Goal: Task Accomplishment & Management: Complete application form

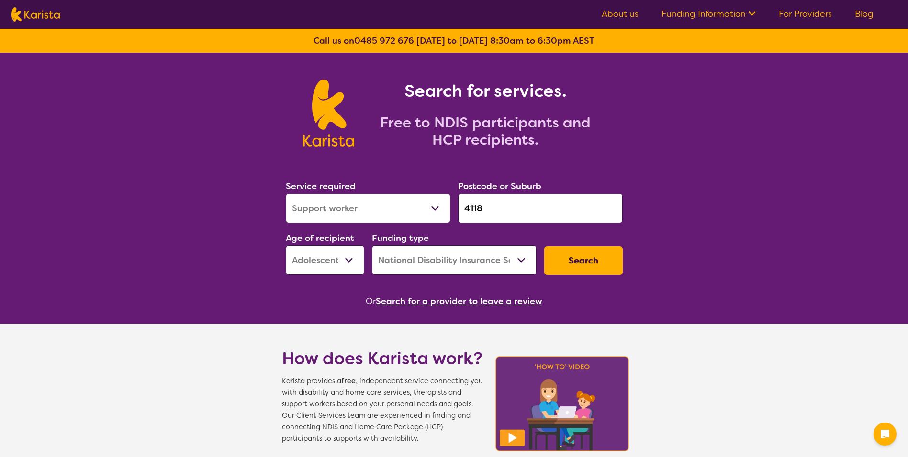
select select "Support worker"
select select "AS"
select select "NDIS"
click at [349, 201] on select "Allied Health Assistant Assessment ([MEDICAL_DATA] or [MEDICAL_DATA]) Behaviour…" at bounding box center [368, 208] width 165 height 30
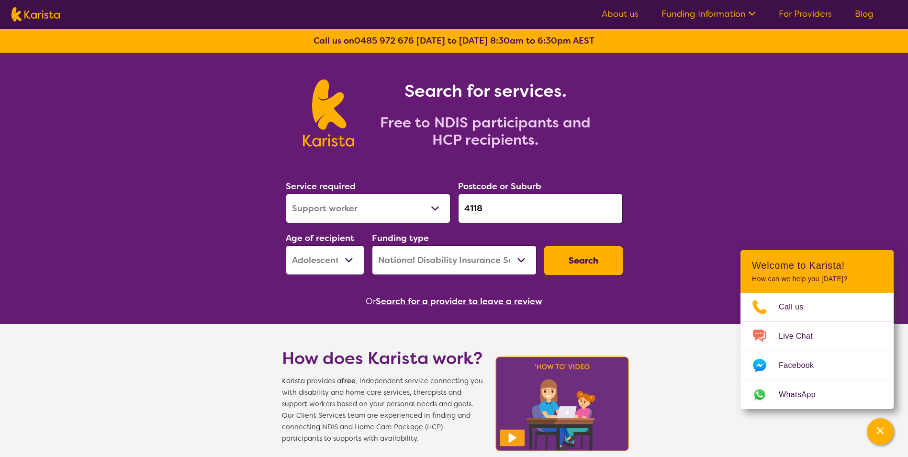
select select "[MEDICAL_DATA]"
click at [286, 193] on select "Allied Health Assistant Assessment ([MEDICAL_DATA] or [MEDICAL_DATA]) Behaviour…" at bounding box center [368, 208] width 165 height 30
click at [526, 209] on input "4118" at bounding box center [540, 208] width 165 height 30
drag, startPoint x: 525, startPoint y: 209, endPoint x: 462, endPoint y: 208, distance: 62.7
click at [462, 208] on input "4118" at bounding box center [540, 208] width 165 height 30
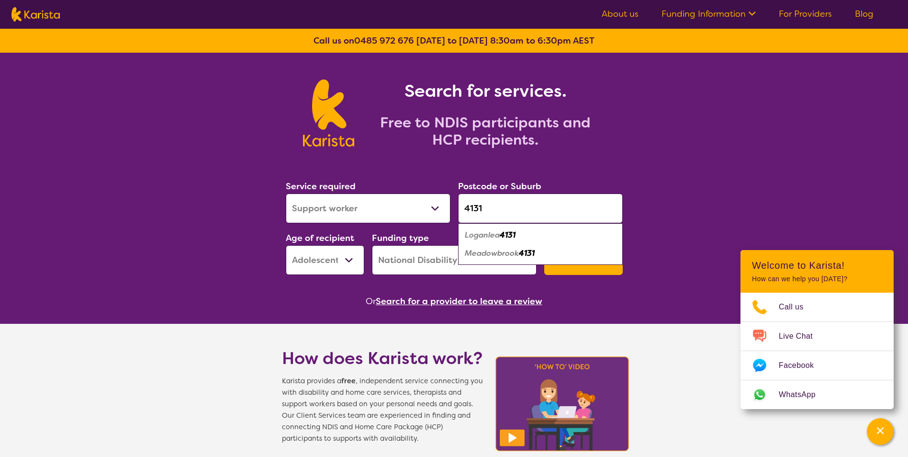
click at [515, 257] on em "Meadowbrook" at bounding box center [492, 253] width 54 height 10
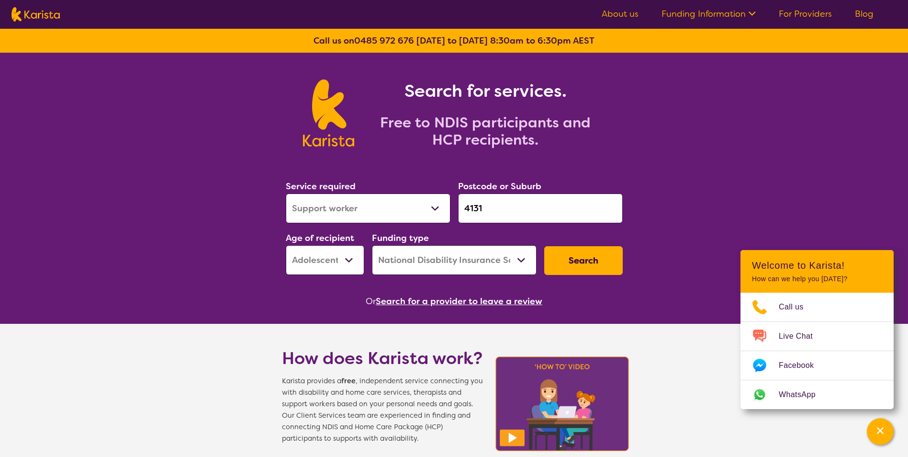
click at [547, 212] on input "4131" at bounding box center [540, 208] width 165 height 30
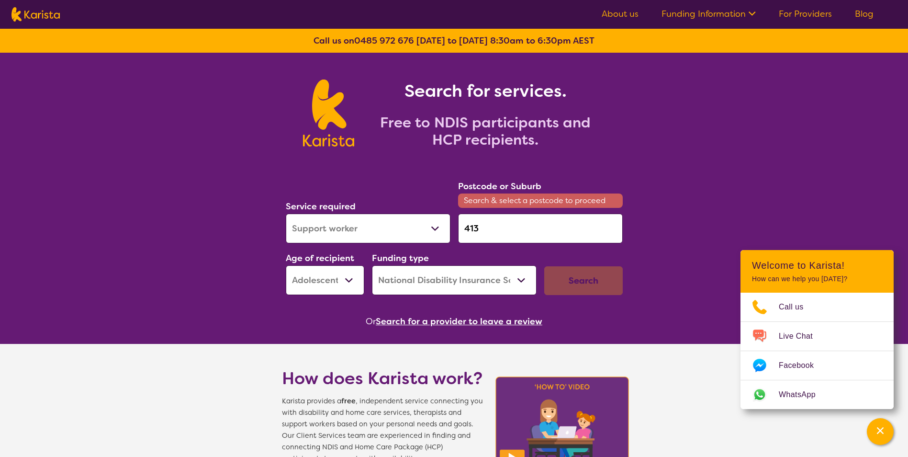
type input "4131"
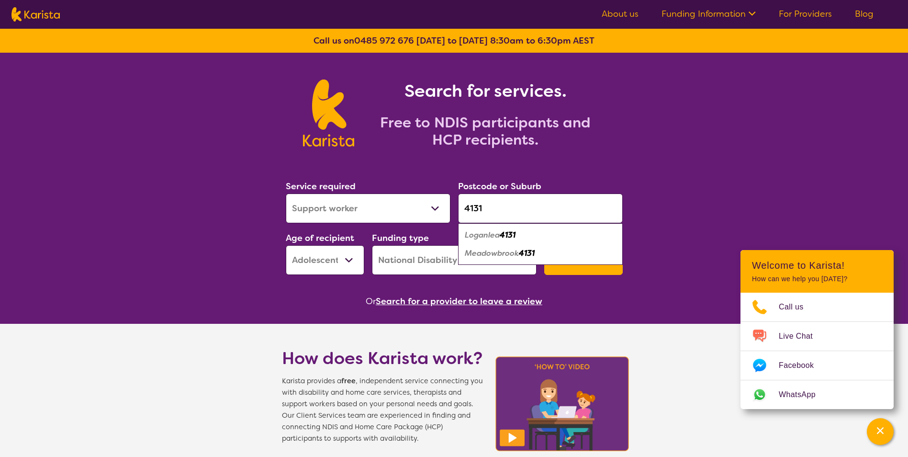
click at [530, 257] on em "4131" at bounding box center [527, 253] width 16 height 10
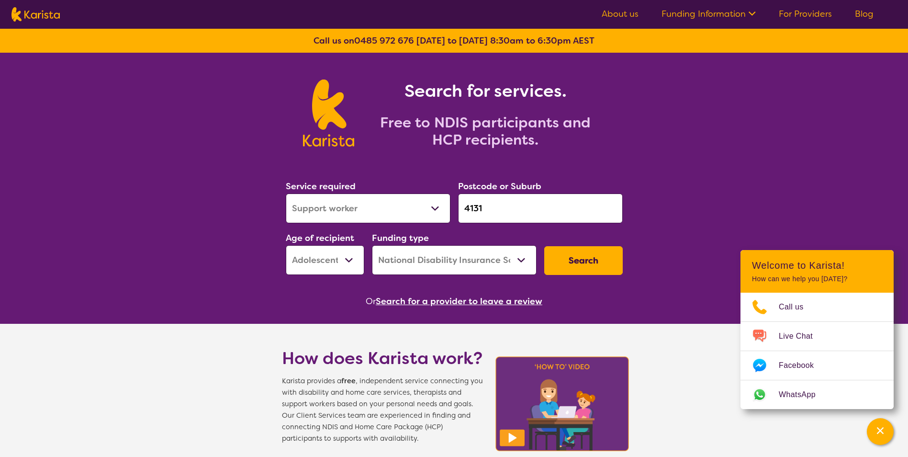
click at [578, 266] on button "Search" at bounding box center [583, 260] width 79 height 29
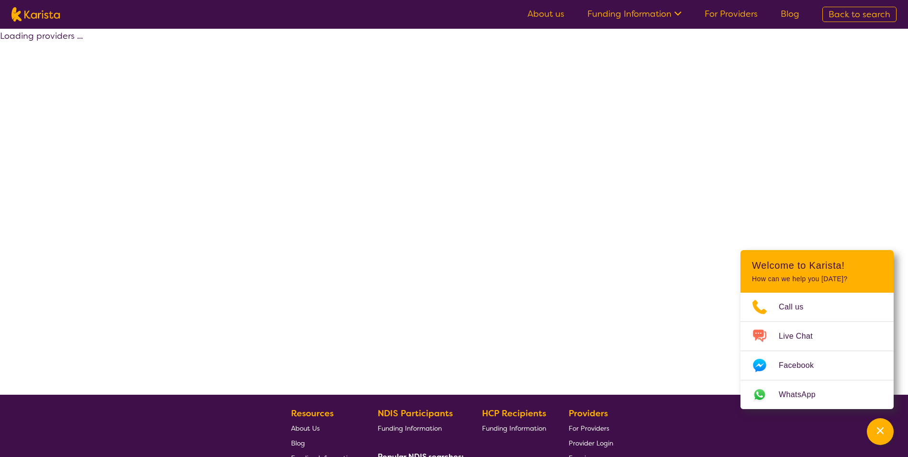
select select "by_score"
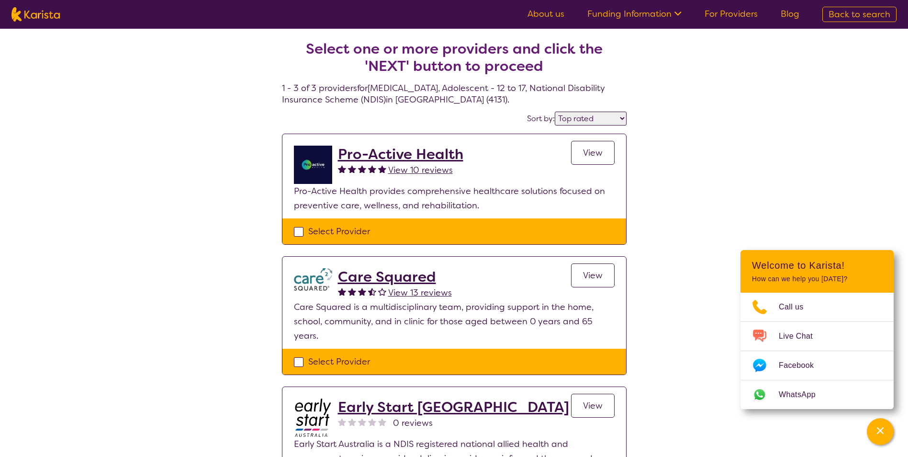
click at [406, 167] on span "View 10 reviews" at bounding box center [420, 169] width 65 height 11
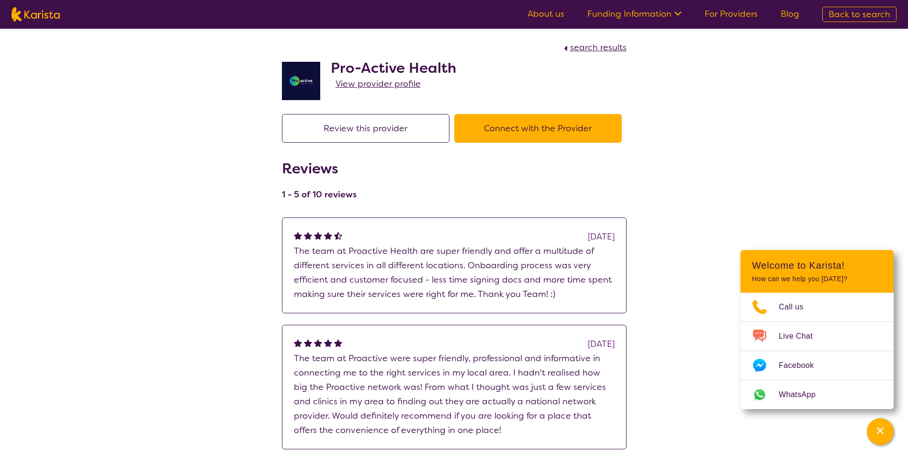
click at [516, 127] on button "Connect with the Provider" at bounding box center [538, 128] width 168 height 29
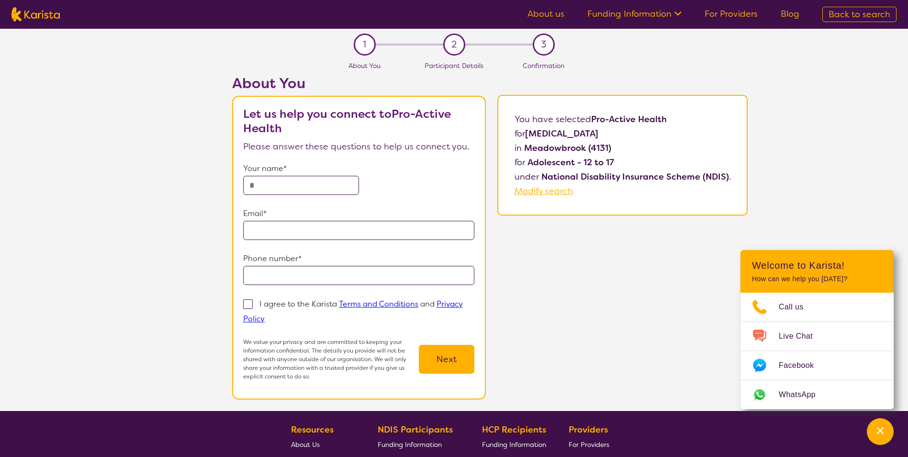
click at [290, 188] on input "text" at bounding box center [301, 185] width 116 height 19
type input "*******"
click at [461, 231] on div at bounding box center [359, 230] width 232 height 19
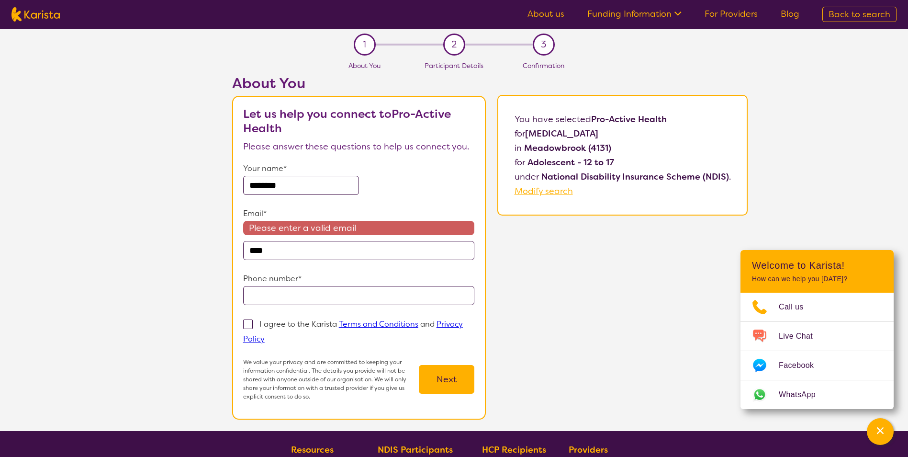
type input "**********"
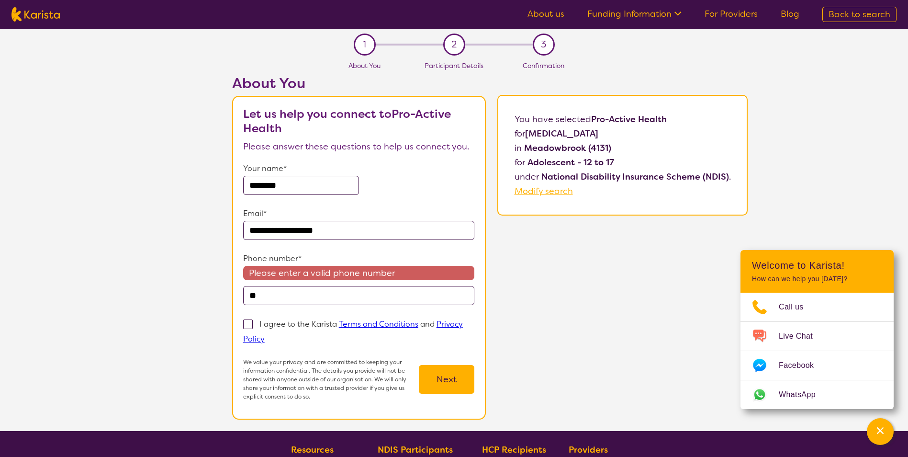
type input "**********"
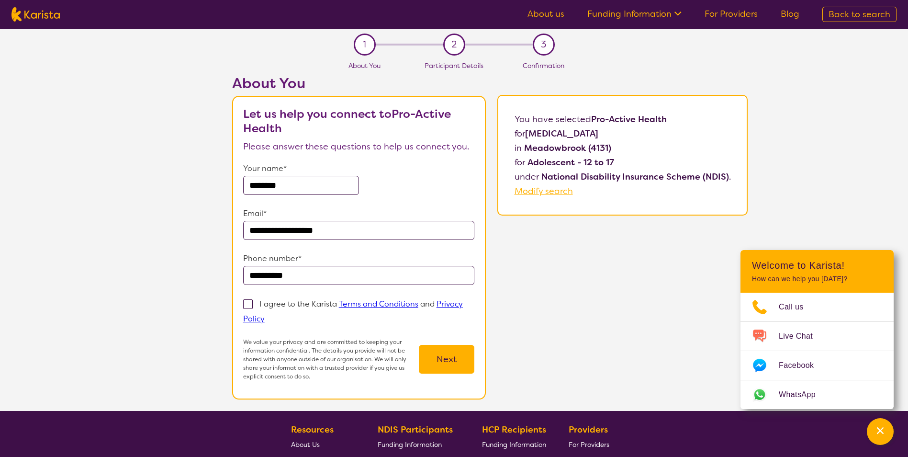
click at [388, 306] on link "Terms and Conditions" at bounding box center [378, 304] width 79 height 10
click at [258, 305] on label "I agree to the Karista Terms and Conditions and Privacy Policy" at bounding box center [353, 311] width 220 height 26
click at [265, 315] on input "I agree to the Karista Terms and Conditions and Privacy Policy" at bounding box center [268, 318] width 6 height 6
checkbox input "true"
click at [445, 361] on button "Next" at bounding box center [447, 359] width 56 height 29
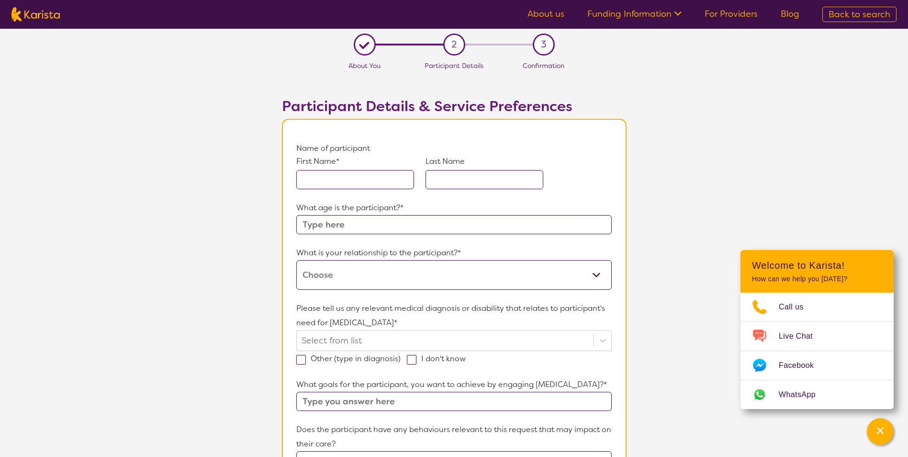
click at [364, 182] on input "text" at bounding box center [355, 179] width 118 height 19
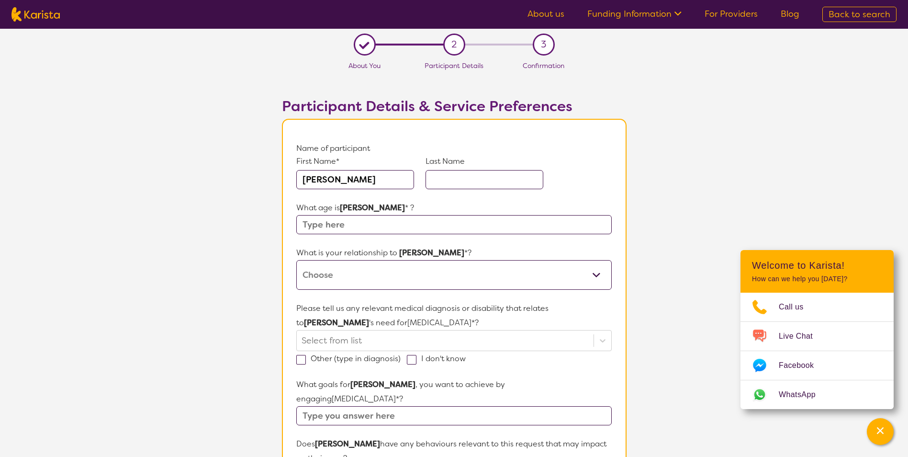
type input "[PERSON_NAME]"
type input "Fox"
type input "16"
click at [343, 271] on select "This request is for myself I am their parent I am their child I am their spouse…" at bounding box center [453, 275] width 315 height 30
select select "I am their parent"
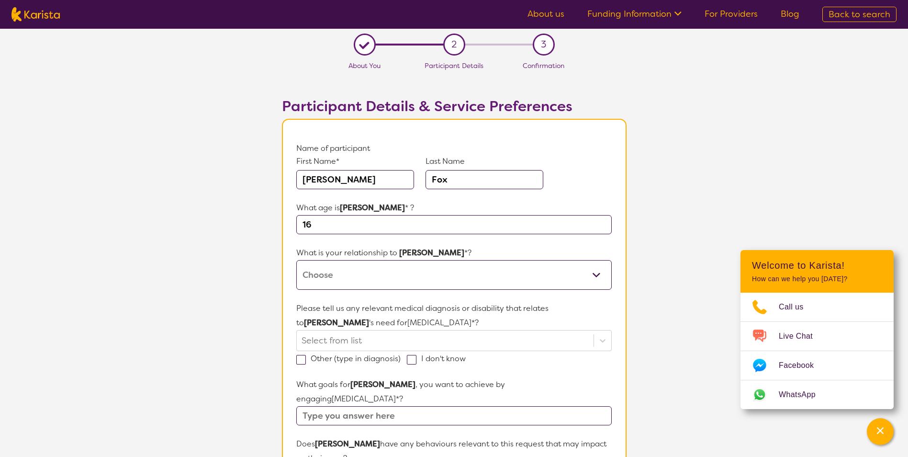
click at [296, 260] on select "This request is for myself I am their parent I am their child I am their spouse…" at bounding box center [453, 275] width 315 height 30
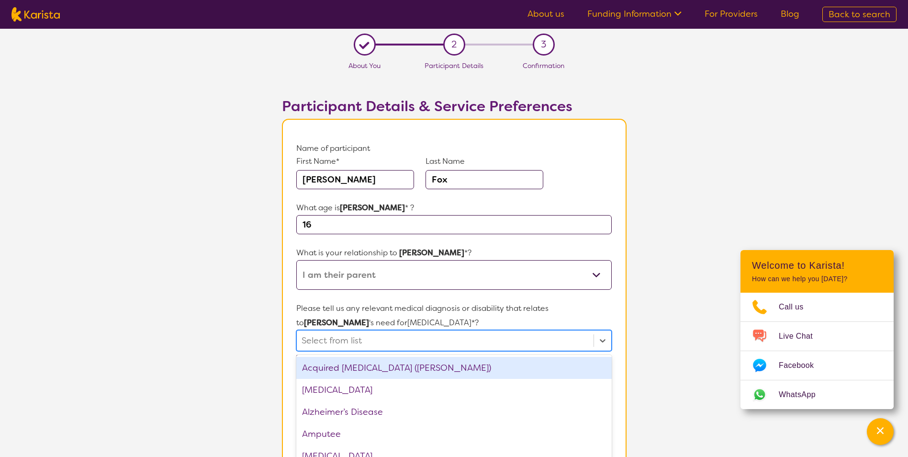
click at [429, 339] on div "option Acquired [MEDICAL_DATA] (ABI) focused, 1 of 75. 75 results available. Us…" at bounding box center [453, 340] width 315 height 21
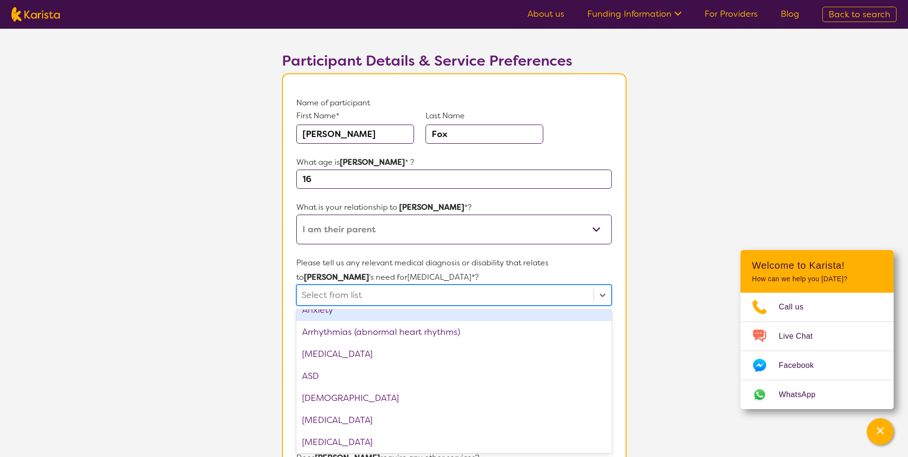
scroll to position [144, 0]
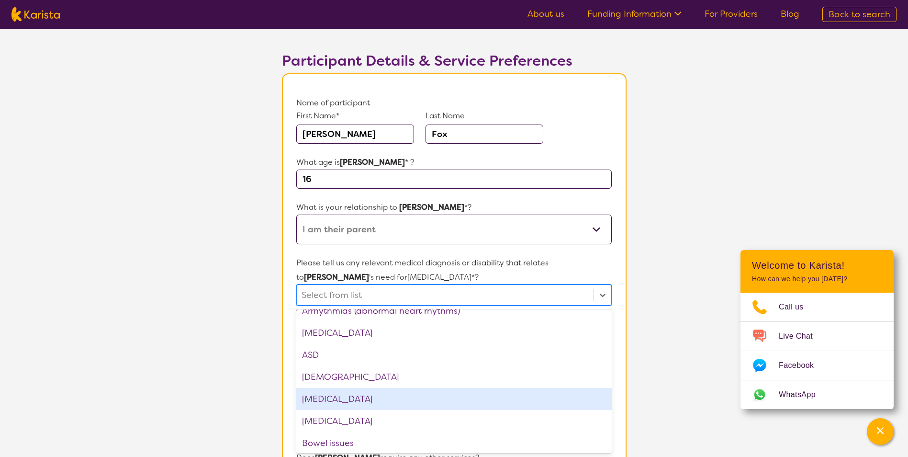
click at [413, 392] on div "[MEDICAL_DATA]" at bounding box center [453, 399] width 315 height 22
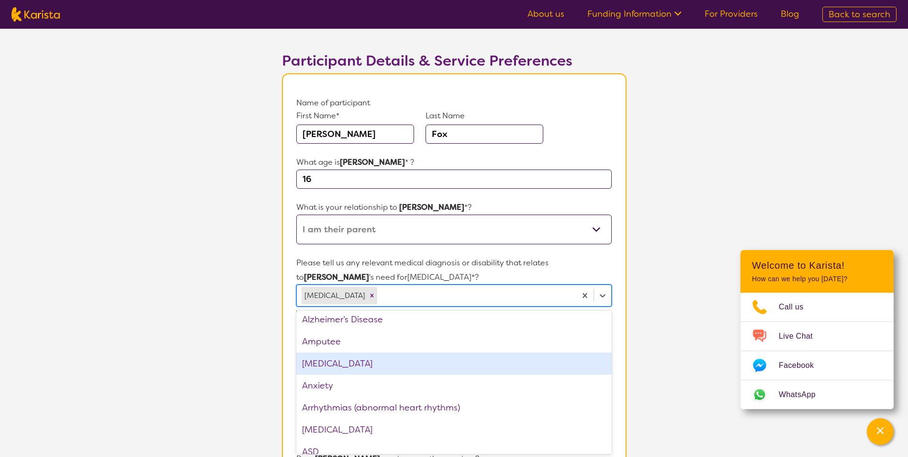
scroll to position [0, 0]
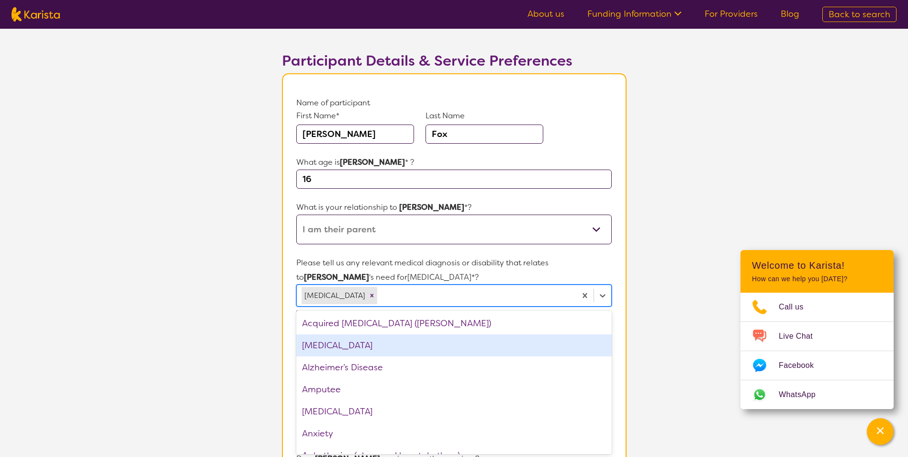
click at [417, 352] on div "[MEDICAL_DATA]" at bounding box center [453, 345] width 315 height 22
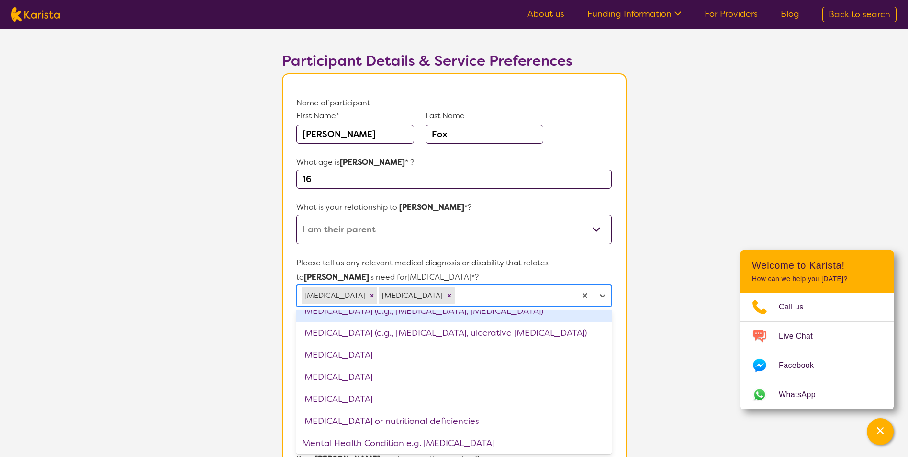
scroll to position [862, 0]
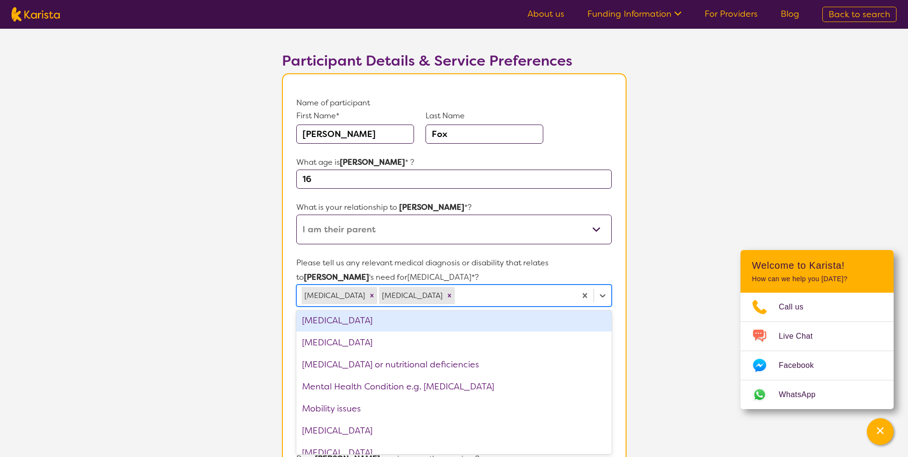
click at [409, 327] on div "[MEDICAL_DATA]" at bounding box center [453, 320] width 315 height 22
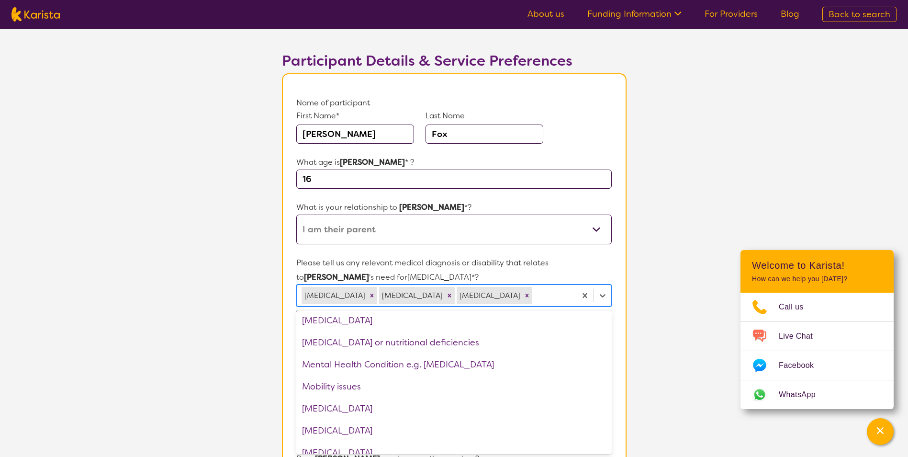
scroll to position [840, 0]
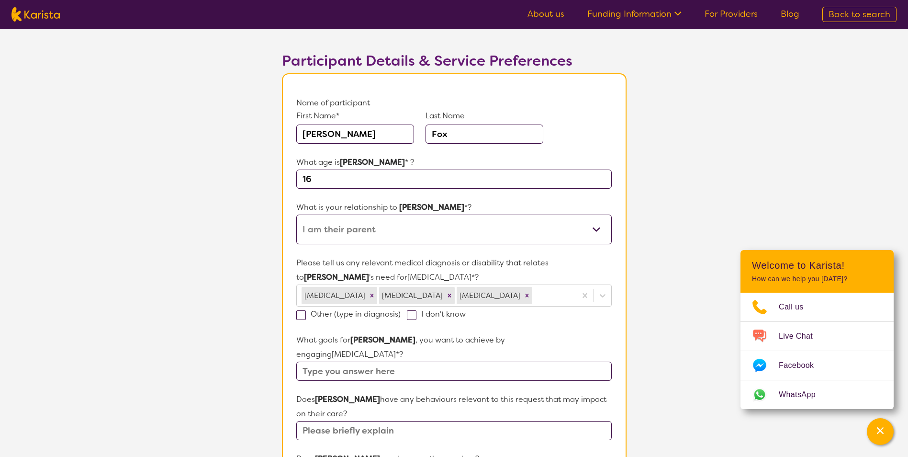
click at [668, 311] on section "L About You 2 Participant Details 3 Confirmation Participant Details & Service …" at bounding box center [454, 412] width 908 height 859
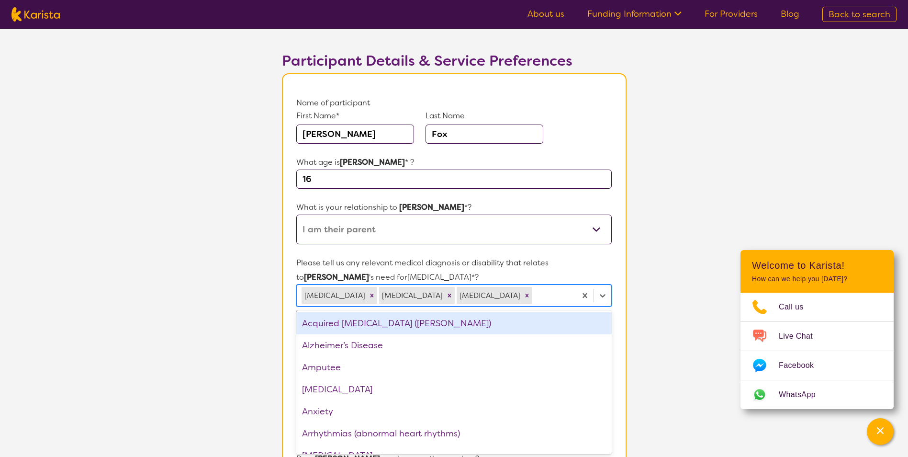
click at [559, 296] on div at bounding box center [552, 295] width 37 height 16
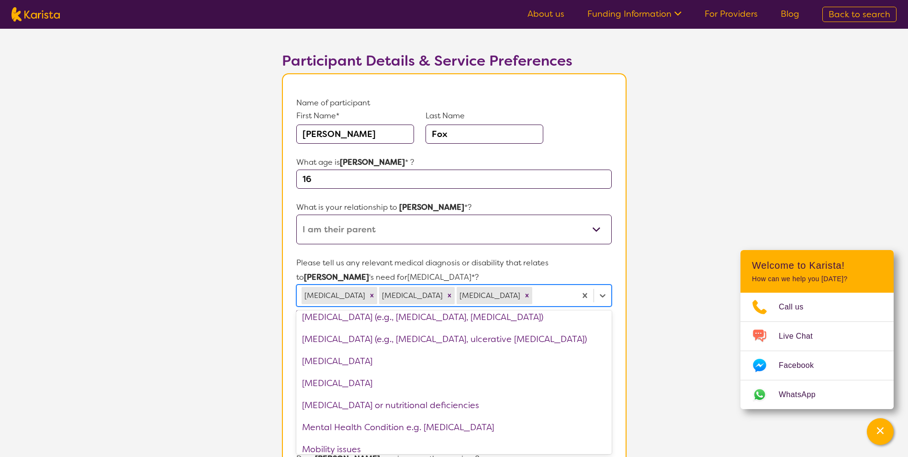
scroll to position [814, 0]
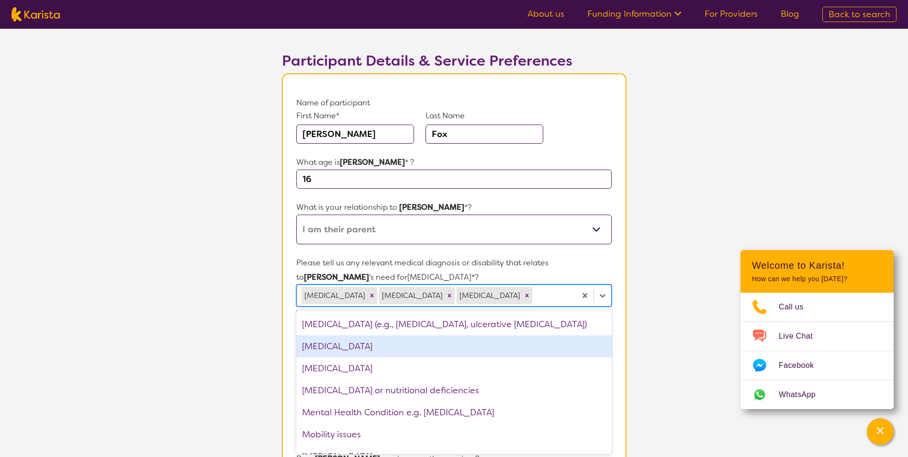
click at [425, 346] on div "[MEDICAL_DATA]" at bounding box center [453, 346] width 315 height 22
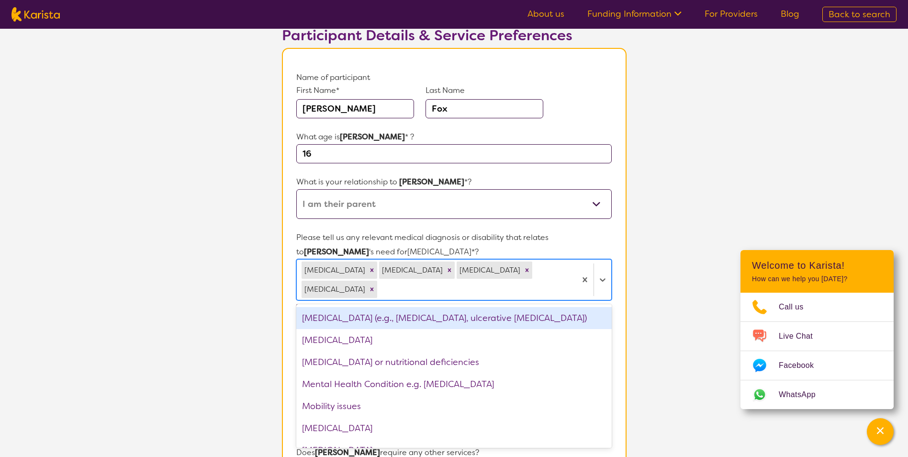
scroll to position [93, 0]
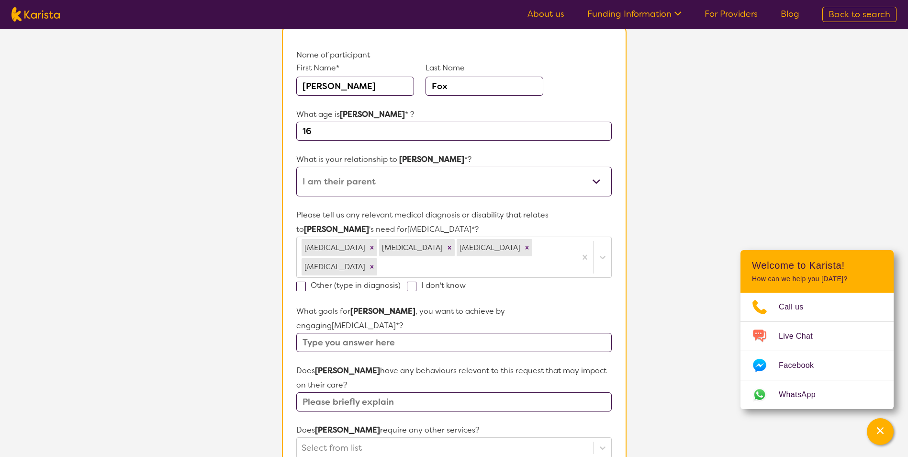
click at [195, 333] on section "L About You 2 Participant Details 3 Confirmation Participant Details & Service …" at bounding box center [454, 374] width 908 height 879
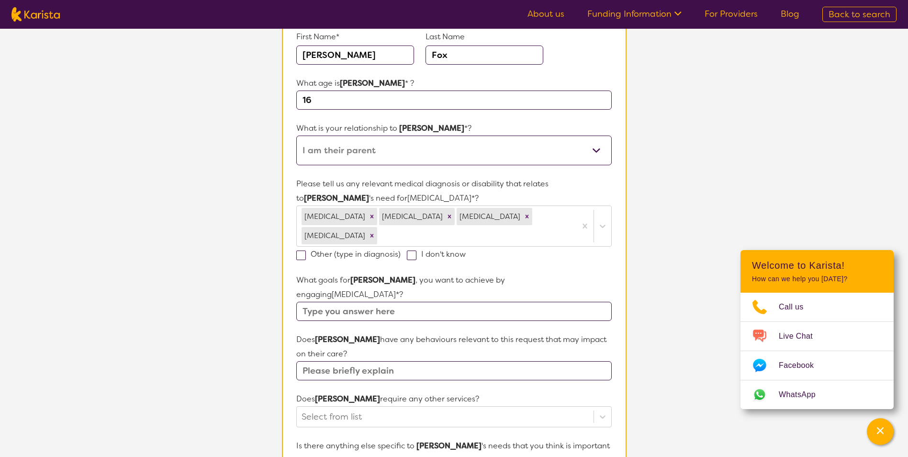
scroll to position [141, 0]
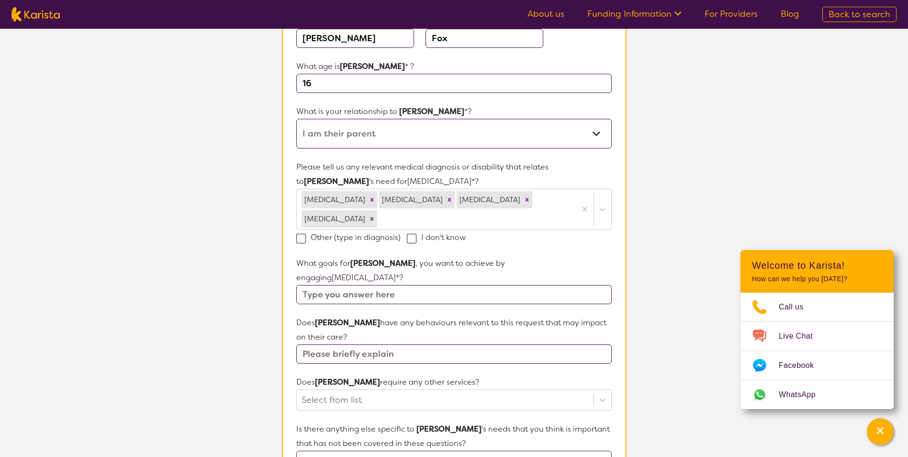
click at [398, 285] on input "text" at bounding box center [453, 294] width 315 height 19
type input "E"
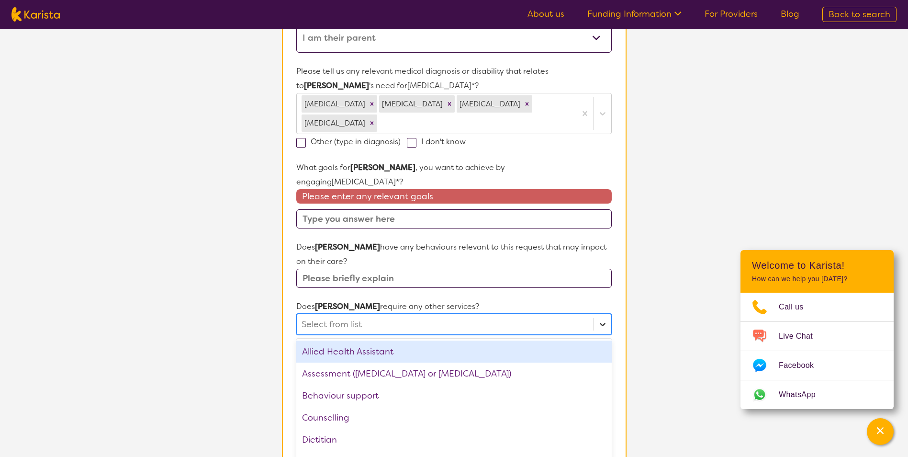
click at [601, 314] on div at bounding box center [603, 324] width 18 height 20
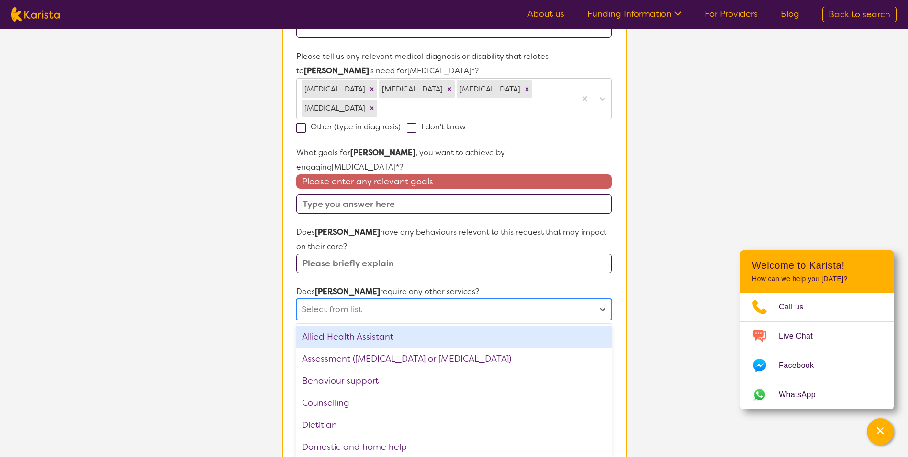
click at [518, 301] on div at bounding box center [445, 309] width 287 height 16
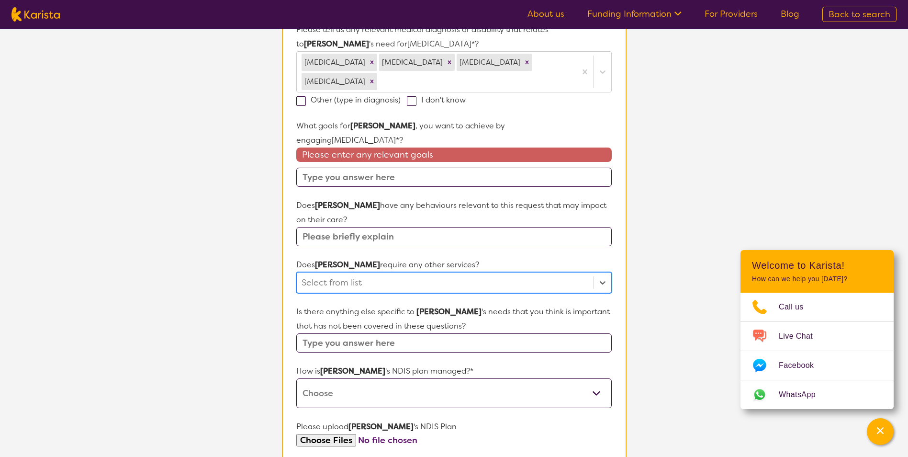
scroll to position [300, 0]
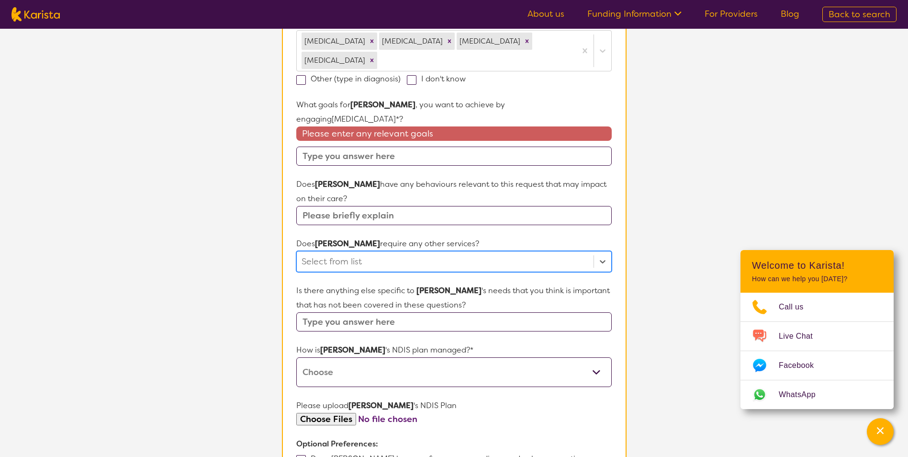
click at [523, 358] on select "Self-managed NDIS plan Managed by a registered plan management provider (not th…" at bounding box center [453, 372] width 315 height 30
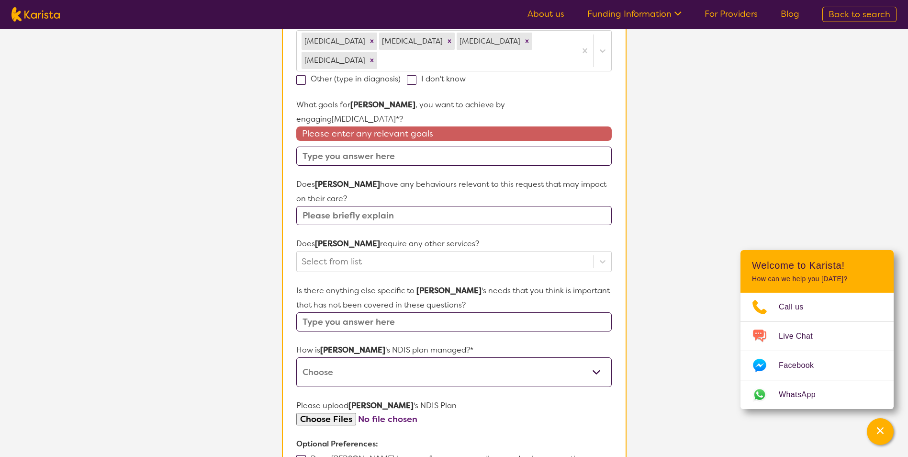
select select "Self Managed"
click at [296, 357] on select "Self-managed NDIS plan Managed by a registered plan management provider (not th…" at bounding box center [453, 372] width 315 height 30
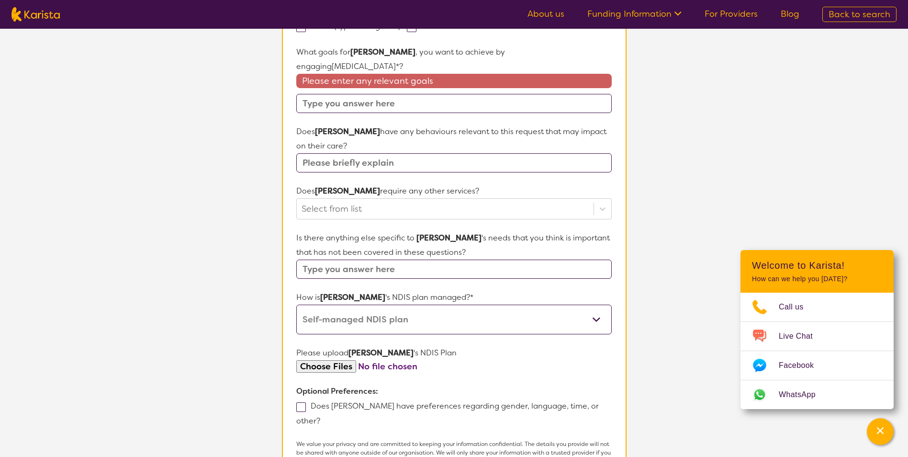
scroll to position [383, 0]
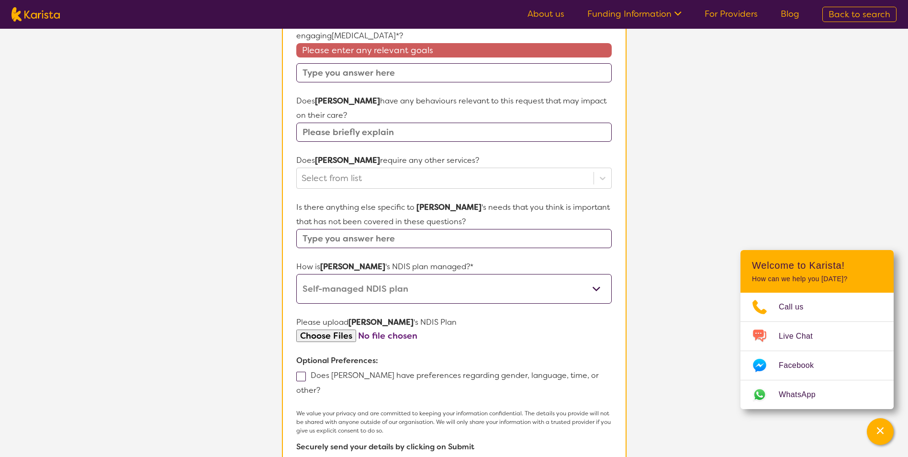
click at [337, 329] on input "file" at bounding box center [453, 335] width 315 height 13
click at [329, 329] on input "file" at bounding box center [453, 335] width 315 height 13
type input "C:\fakepath\Plan Update [PERSON_NAME] 2025.pdf"
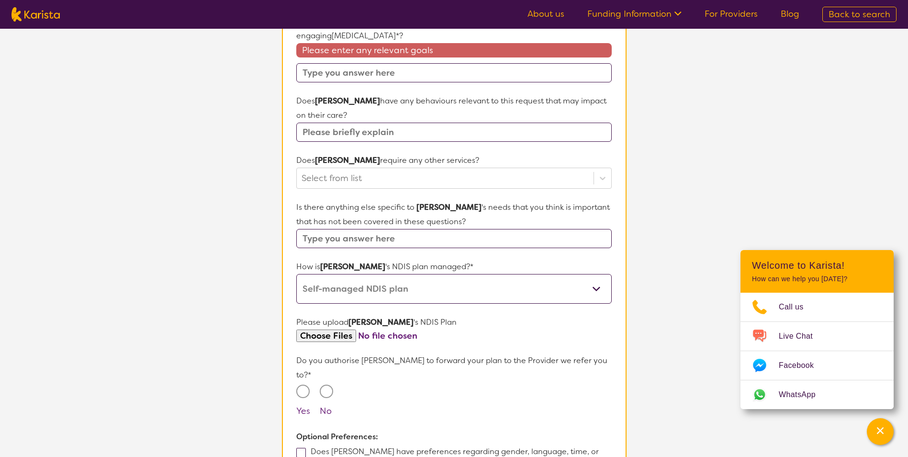
click at [305, 384] on input "Yes" at bounding box center [302, 390] width 13 height 13
radio input "true"
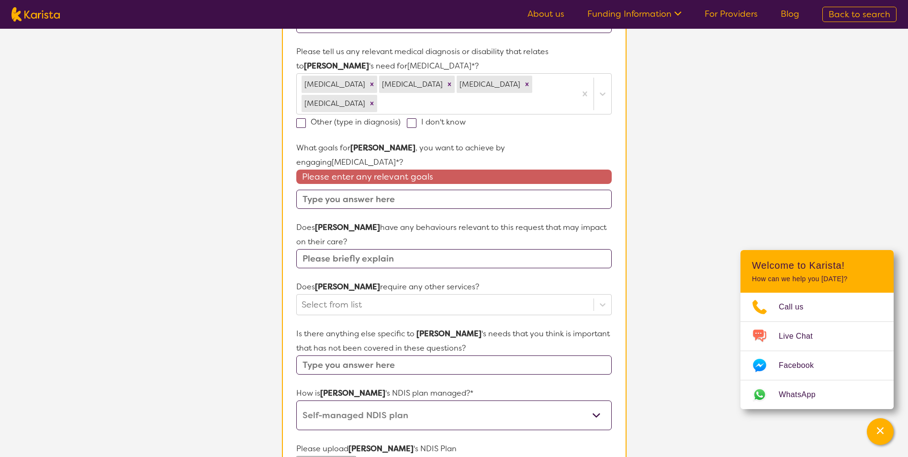
scroll to position [239, 0]
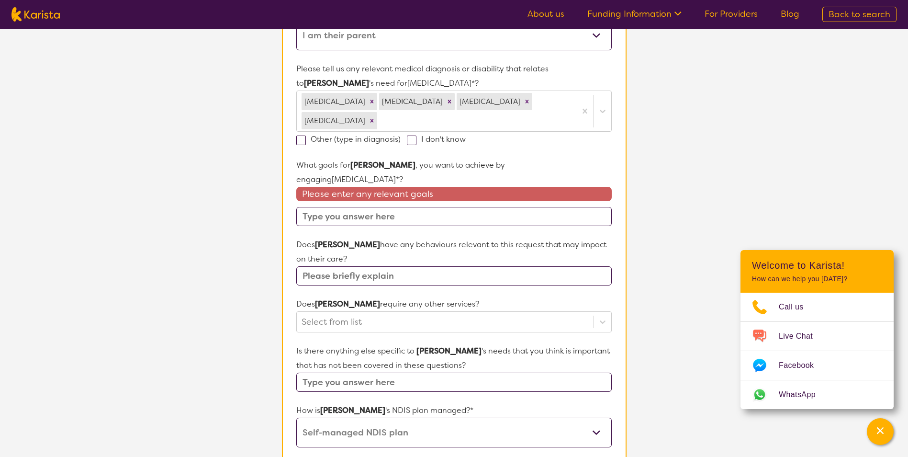
click at [385, 207] on input "text" at bounding box center [453, 216] width 315 height 19
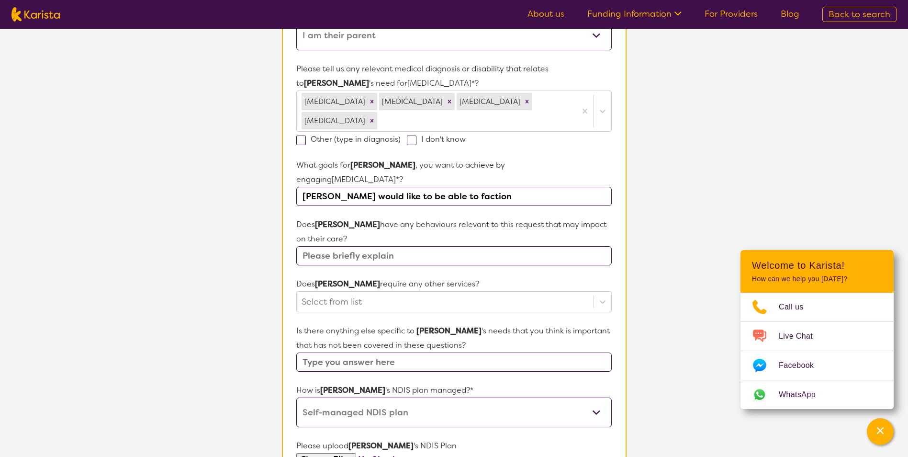
click at [475, 187] on input "[PERSON_NAME] would like to be able to faction" at bounding box center [453, 196] width 315 height 19
type input "[PERSON_NAME] would like to be able to drive and get a job etc"
click at [464, 246] on input "text" at bounding box center [453, 255] width 315 height 19
type input "[PERSON_NAME] can get upset easily"
click at [399, 293] on div at bounding box center [445, 301] width 287 height 16
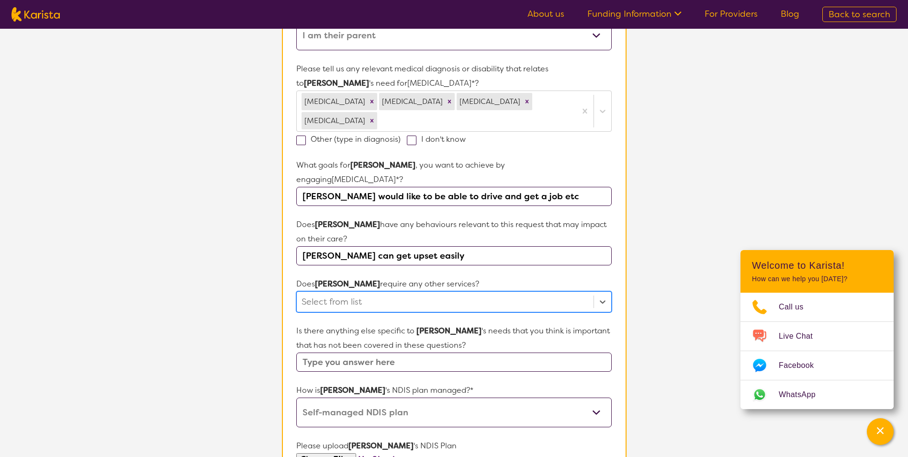
drag, startPoint x: 447, startPoint y: 293, endPoint x: 456, endPoint y: 289, distance: 10.7
click at [448, 293] on div at bounding box center [445, 301] width 287 height 16
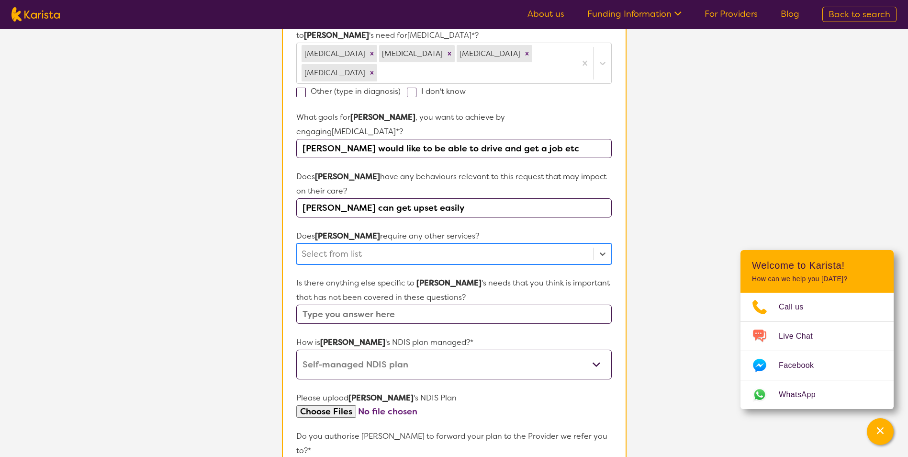
click at [448, 305] on input "text" at bounding box center [453, 314] width 315 height 19
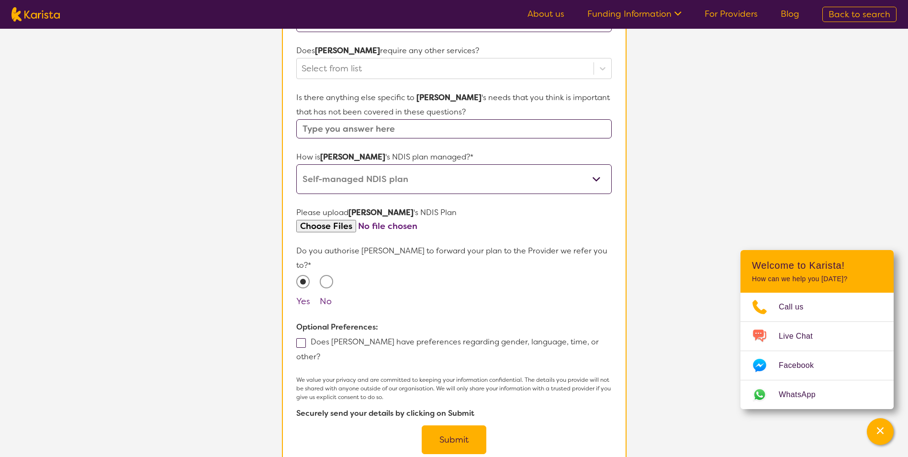
scroll to position [527, 0]
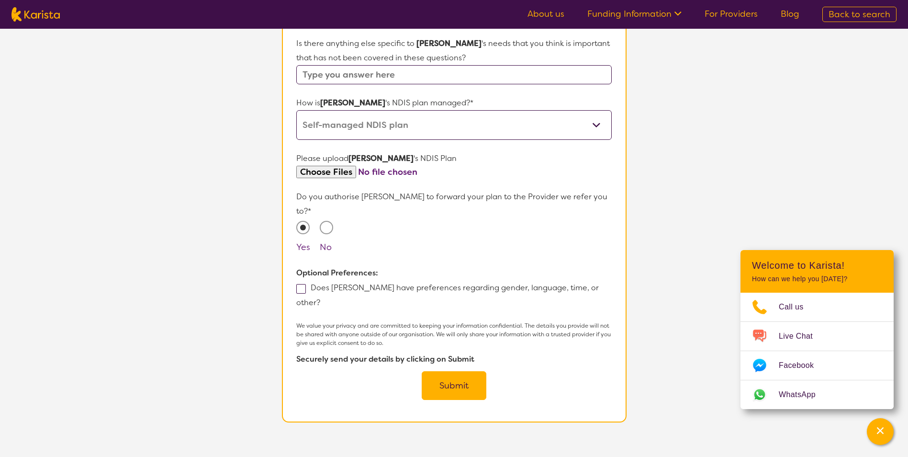
click at [451, 371] on button "Submit" at bounding box center [454, 385] width 65 height 29
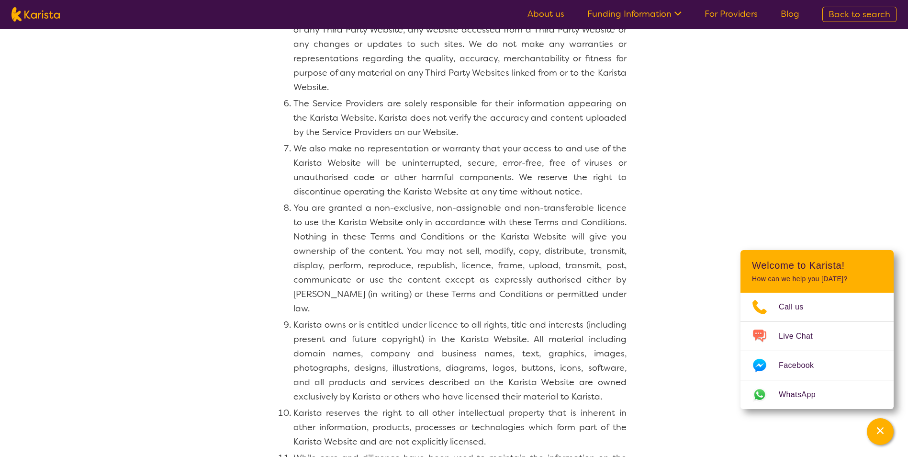
scroll to position [479, 0]
